Goal: Transaction & Acquisition: Purchase product/service

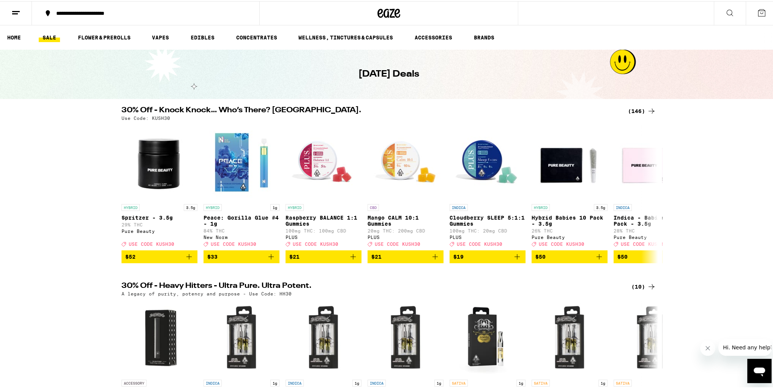
click at [644, 108] on div "(146)" at bounding box center [642, 110] width 28 height 9
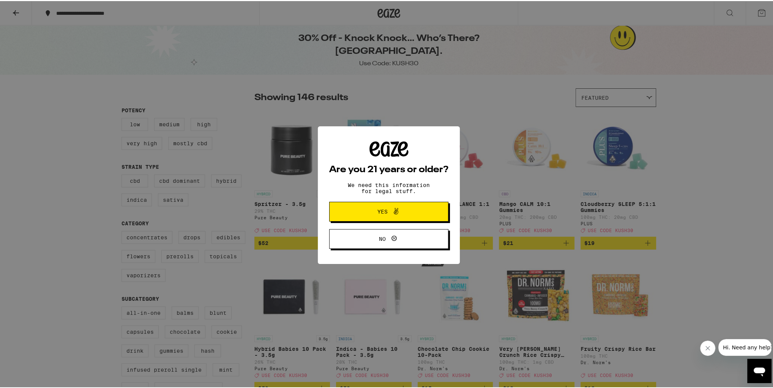
drag, startPoint x: 402, startPoint y: 215, endPoint x: 437, endPoint y: 198, distance: 39.2
click at [402, 215] on span "Yes" at bounding box center [389, 211] width 58 height 10
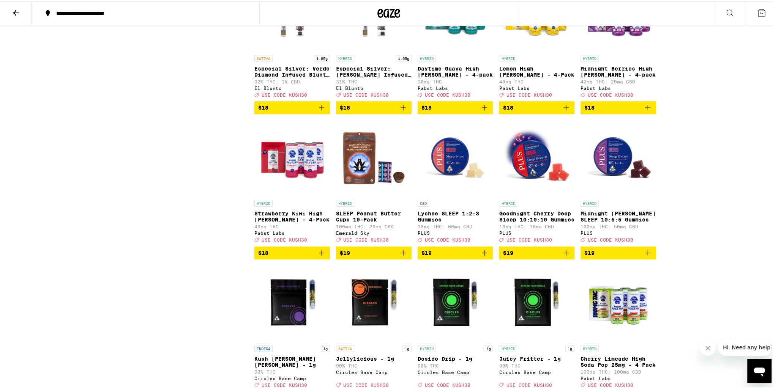
scroll to position [1883, 0]
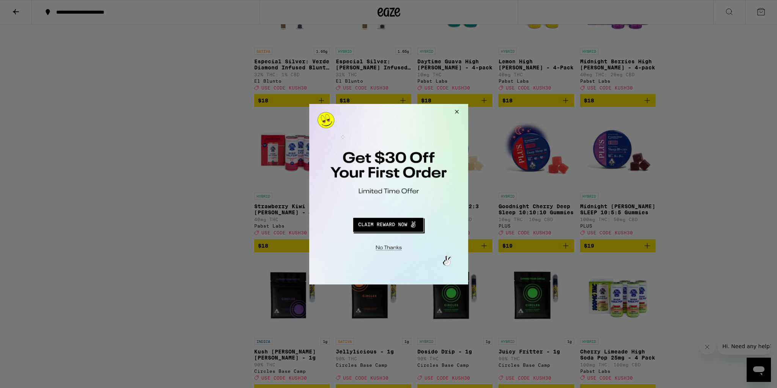
click at [457, 111] on button "Close Modal" at bounding box center [455, 113] width 20 height 18
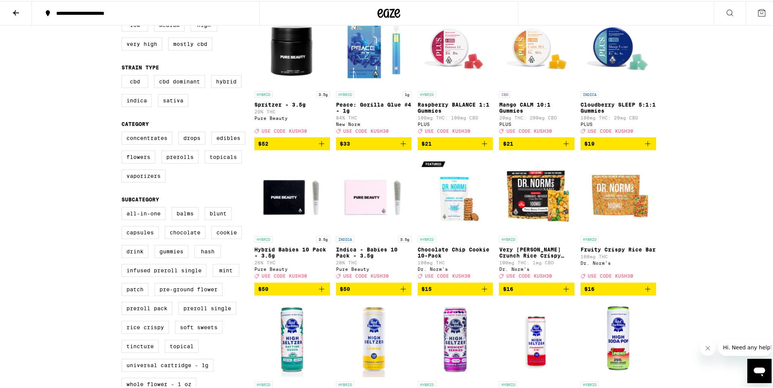
scroll to position [0, 0]
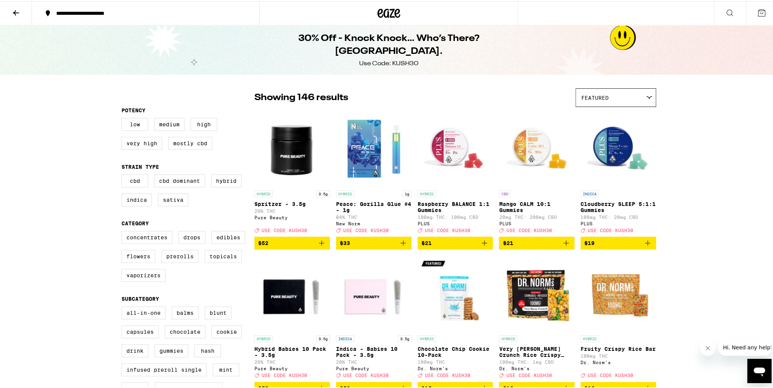
click at [22, 7] on button at bounding box center [16, 12] width 32 height 24
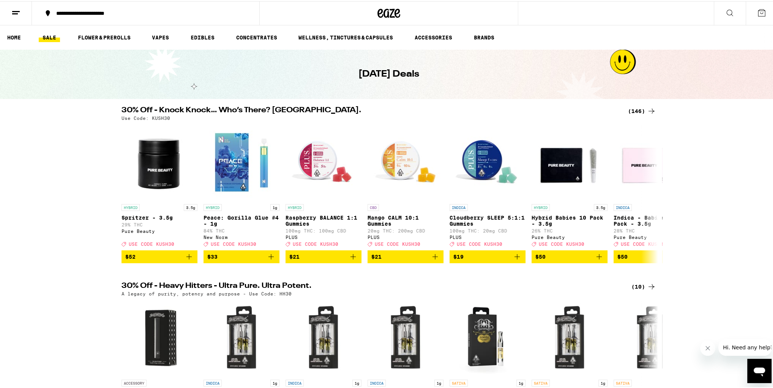
click at [19, 10] on line at bounding box center [16, 10] width 8 height 0
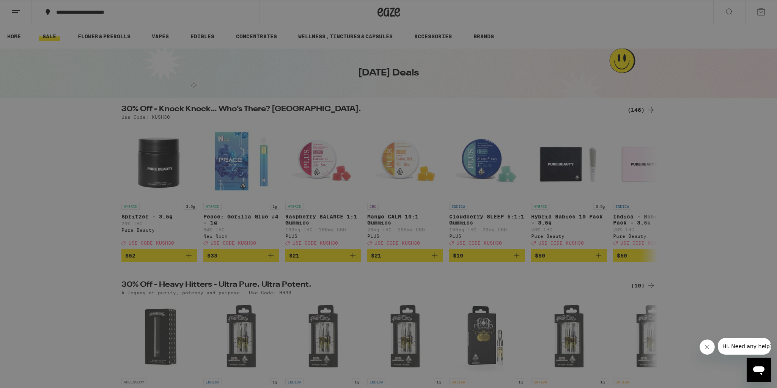
click at [77, 40] on span "Log In" at bounding box center [105, 40] width 72 height 5
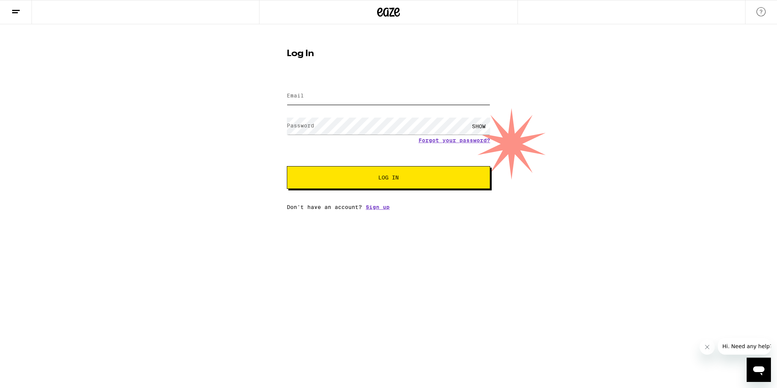
click at [380, 94] on input "Email" at bounding box center [388, 96] width 203 height 17
type input "[EMAIL_ADDRESS][DOMAIN_NAME]"
click at [383, 173] on button "Log In" at bounding box center [388, 177] width 203 height 23
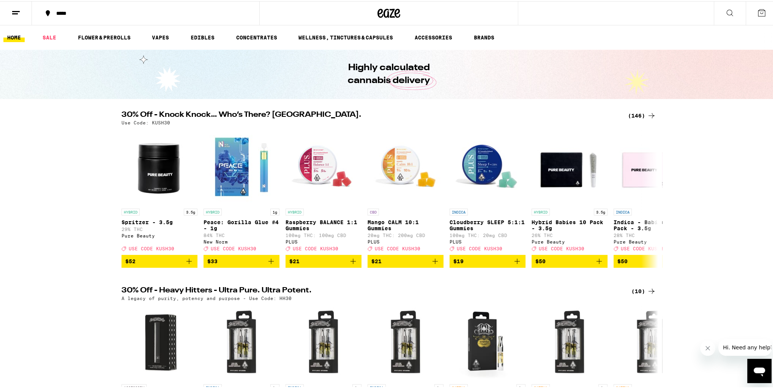
click at [639, 114] on div "(146)" at bounding box center [642, 114] width 28 height 9
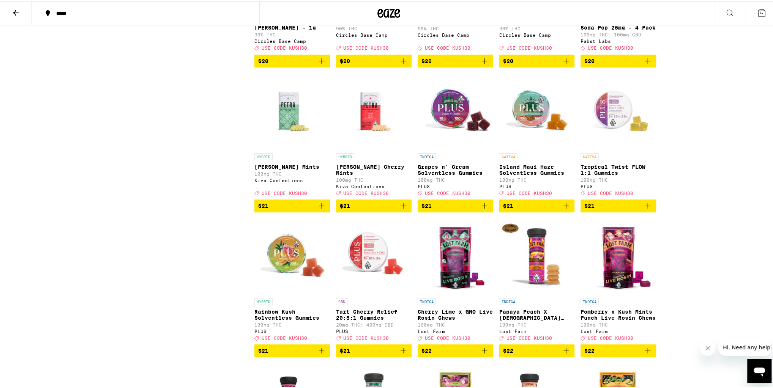
scroll to position [2490, 0]
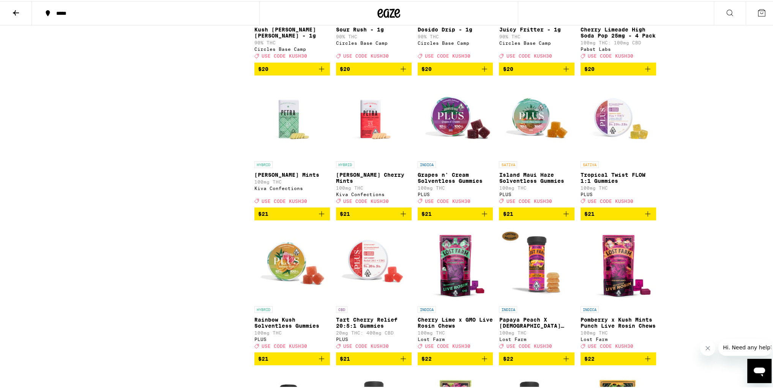
click at [605, 72] on span "$20" at bounding box center [618, 67] width 68 height 9
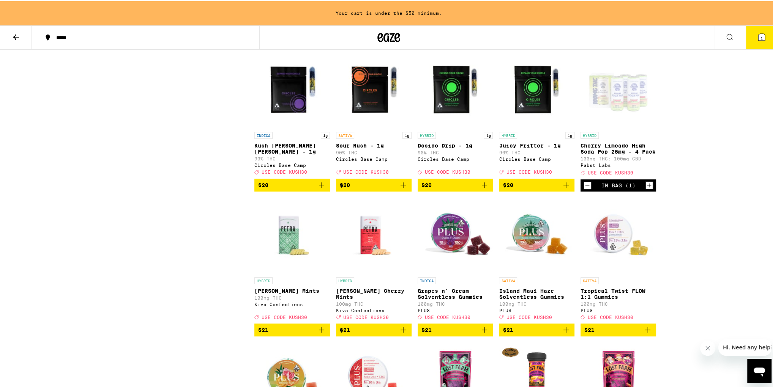
scroll to position [2393, 0]
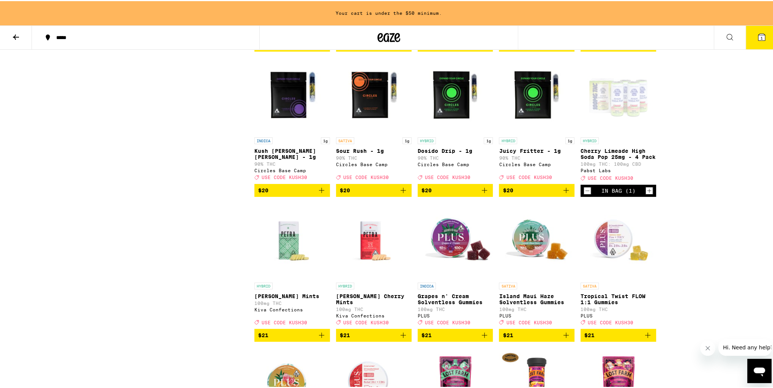
click at [647, 194] on icon "Increment" at bounding box center [649, 189] width 7 height 9
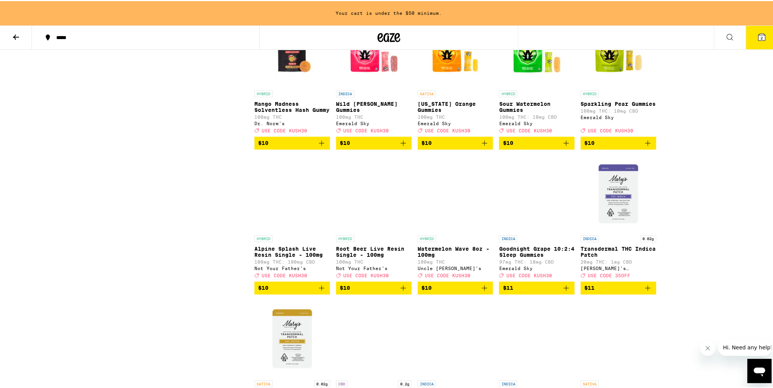
scroll to position [1148, 0]
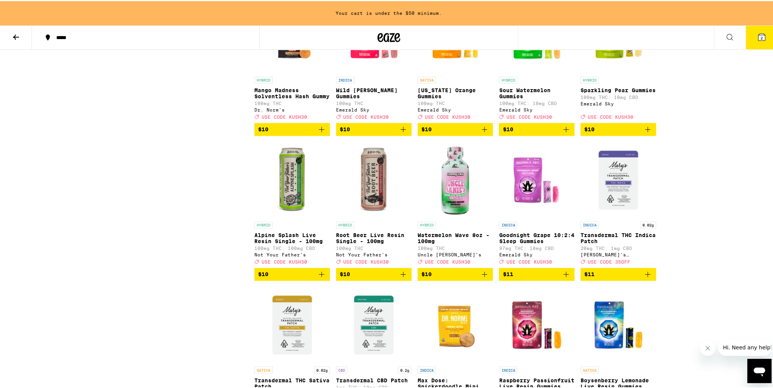
click at [482, 278] on icon "Add to bag" at bounding box center [484, 273] width 9 height 9
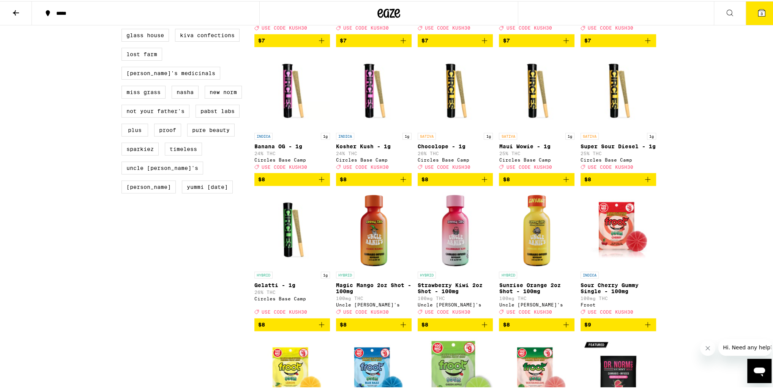
scroll to position [638, 0]
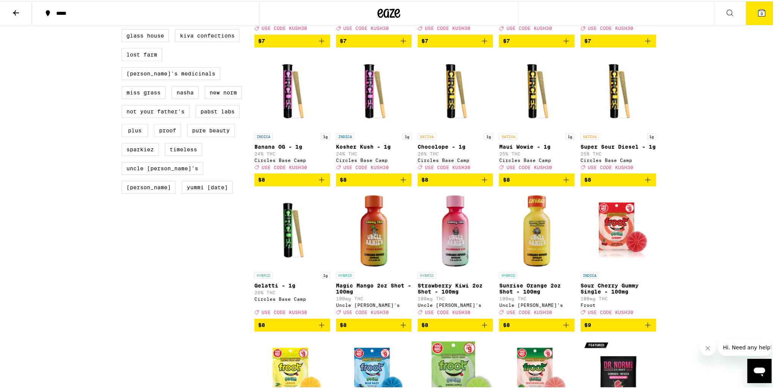
click at [564, 329] on icon "Add to bag" at bounding box center [565, 324] width 9 height 9
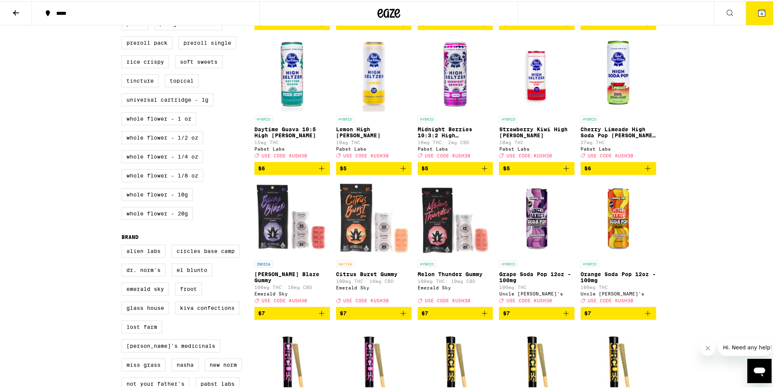
scroll to position [304, 0]
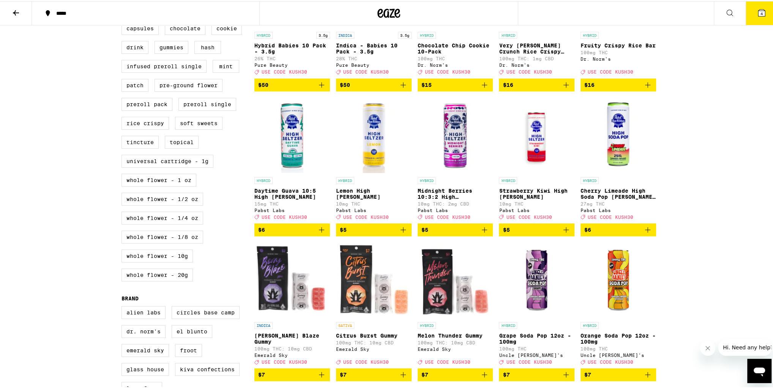
click at [644, 233] on icon "Add to bag" at bounding box center [647, 228] width 9 height 9
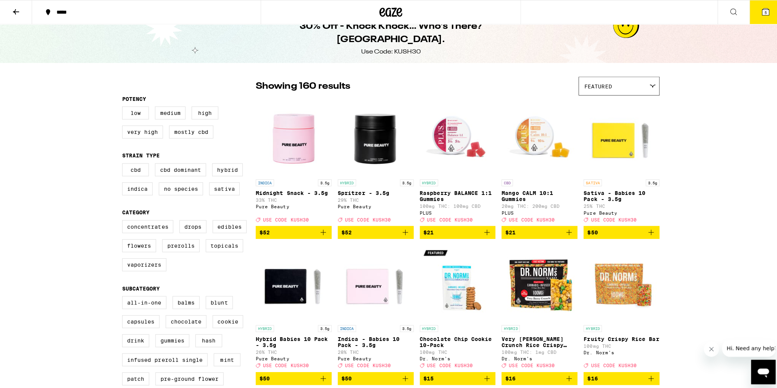
scroll to position [0, 0]
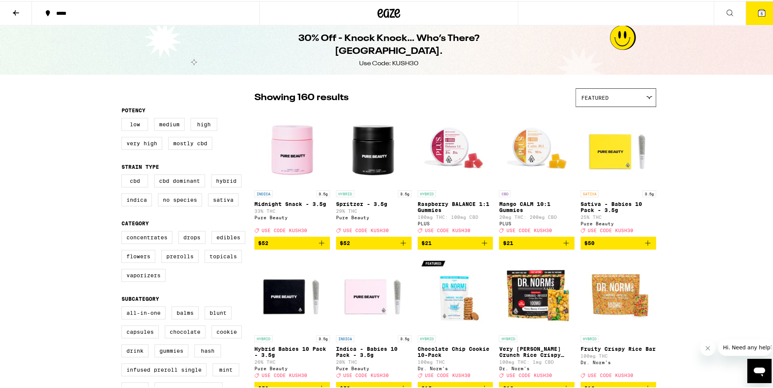
click at [754, 6] on button "5" at bounding box center [761, 12] width 32 height 24
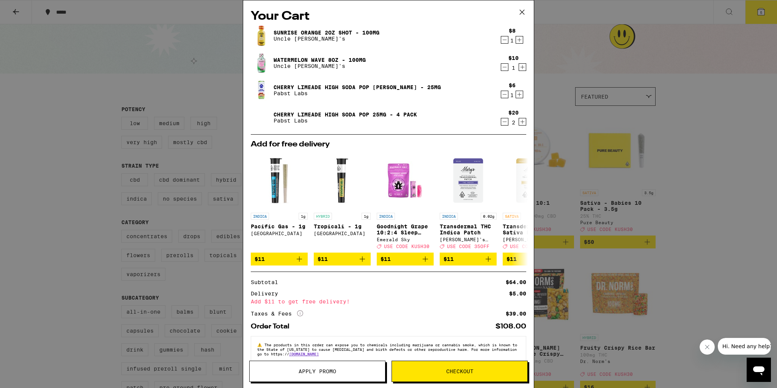
click at [519, 67] on icon "Increment" at bounding box center [522, 67] width 7 height 9
click at [518, 95] on icon "Increment" at bounding box center [520, 95] width 4 height 4
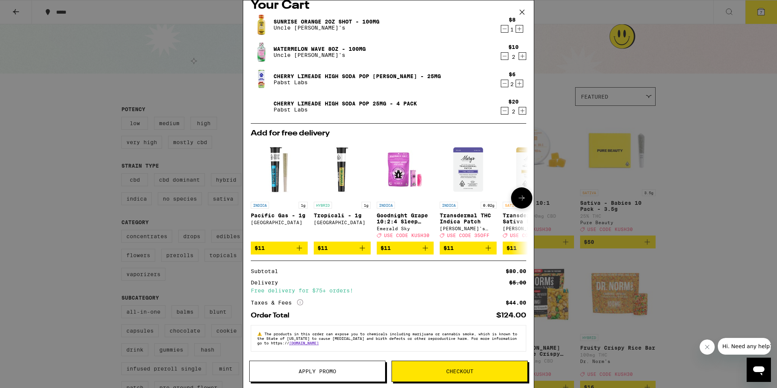
scroll to position [14, 0]
click at [326, 369] on span "Apply Promo" at bounding box center [318, 371] width 38 height 5
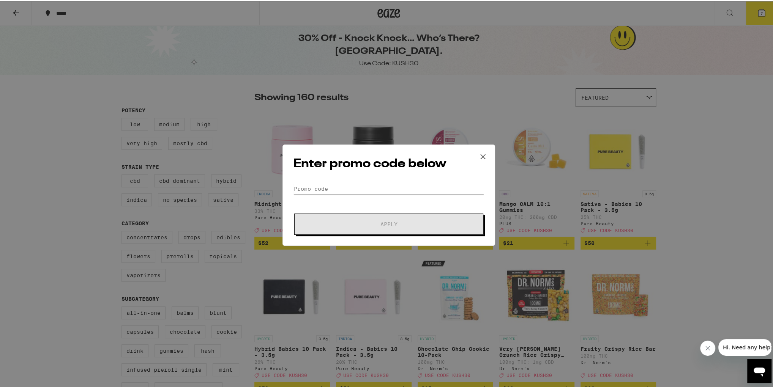
paste input "KUSH30"
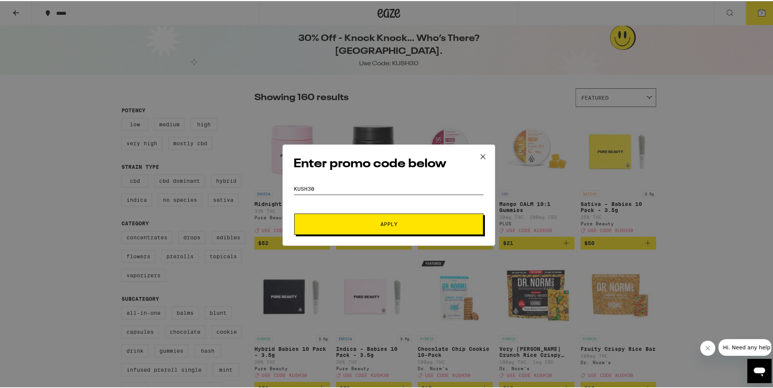
type input "KUSH30"
click at [371, 223] on span "Apply" at bounding box center [388, 223] width 137 height 5
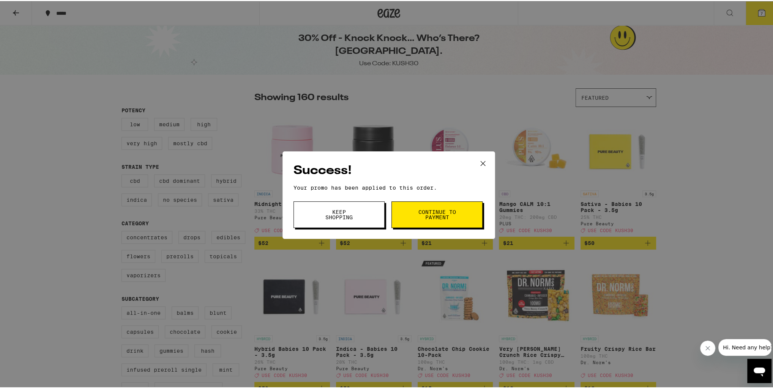
click at [353, 215] on span "Keep Shopping" at bounding box center [339, 213] width 39 height 11
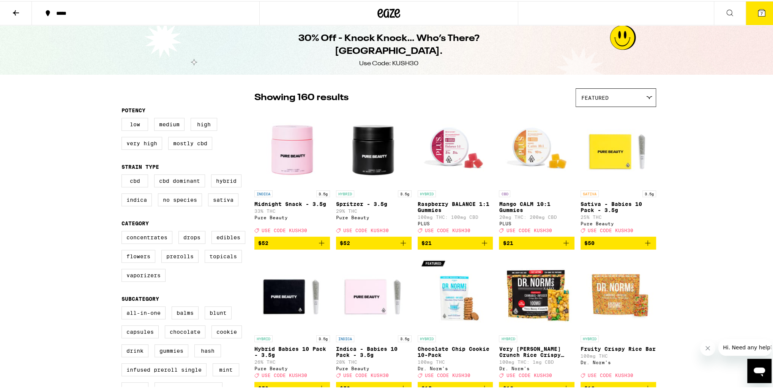
click at [760, 12] on span "7" at bounding box center [761, 12] width 2 height 5
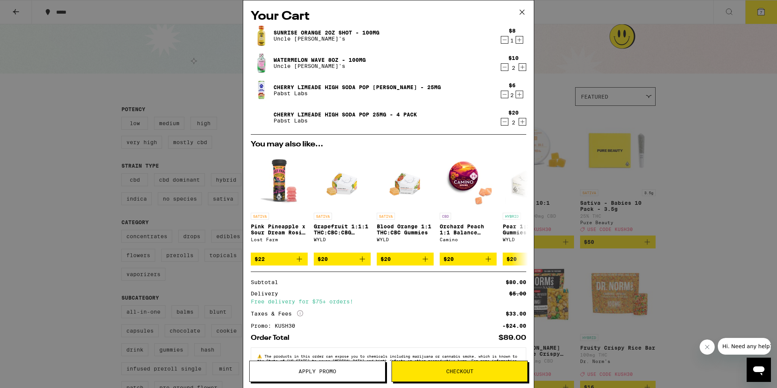
click at [522, 12] on icon at bounding box center [522, 12] width 5 height 5
